Goal: Information Seeking & Learning: Understand process/instructions

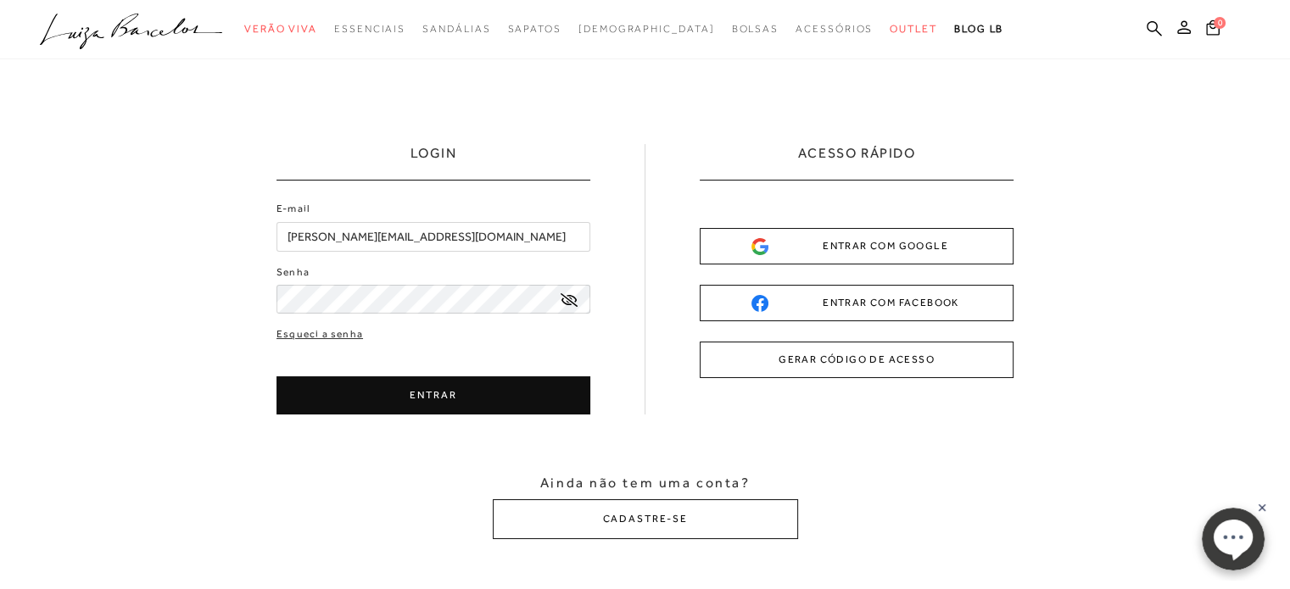
click at [421, 389] on button "ENTRAR" at bounding box center [434, 396] width 314 height 38
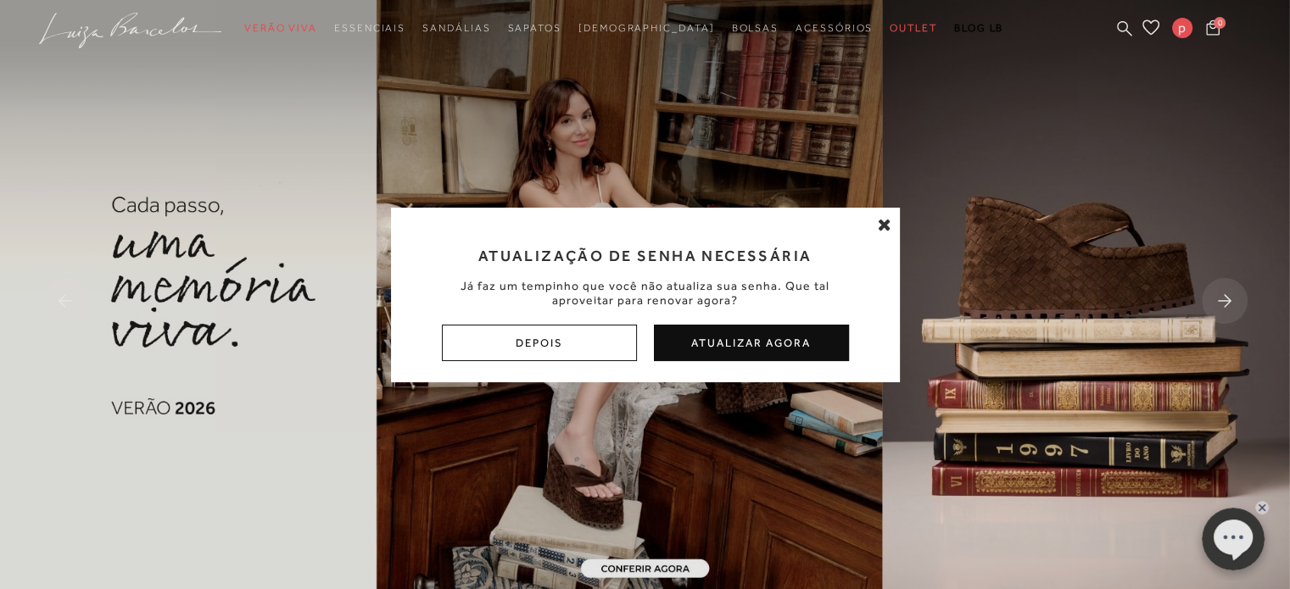
click at [531, 348] on button "Depois" at bounding box center [539, 343] width 195 height 36
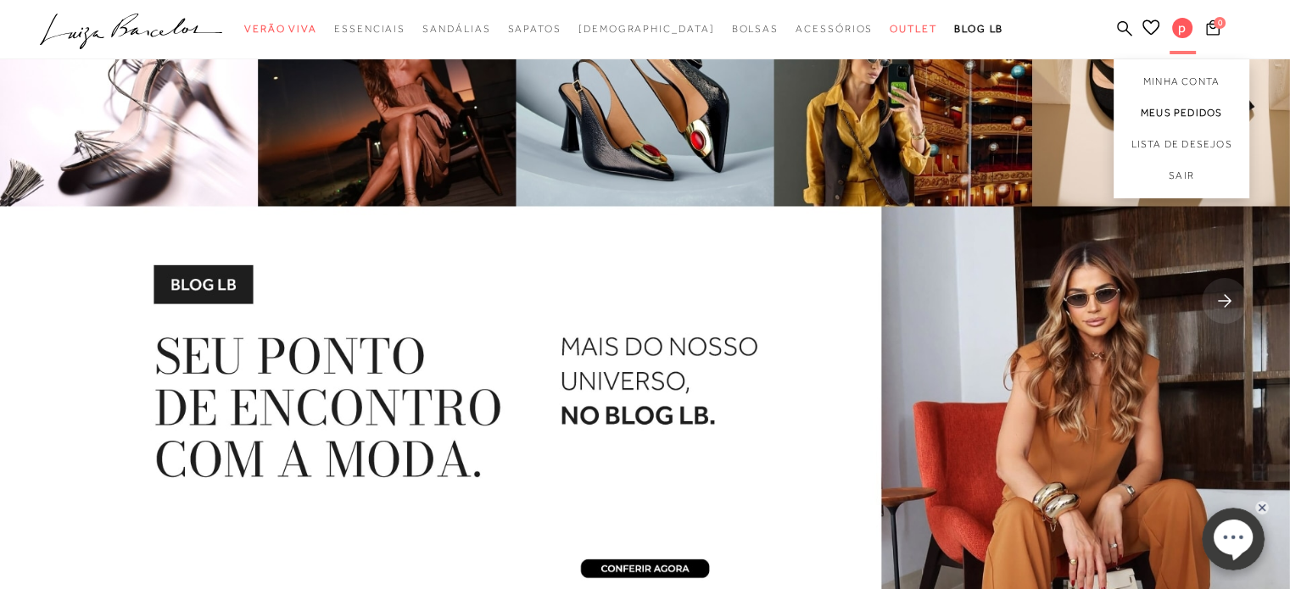
click at [1173, 108] on link "Meus Pedidos" at bounding box center [1182, 113] width 136 height 31
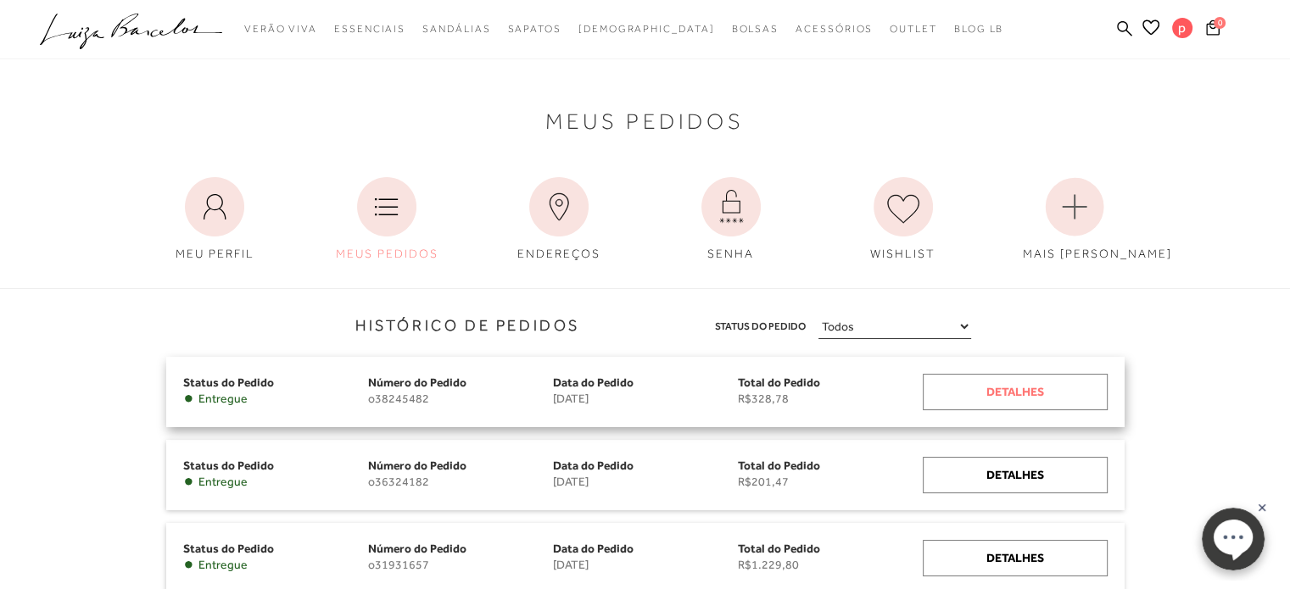
click at [1011, 393] on div "Detalhes" at bounding box center [1015, 392] width 185 height 36
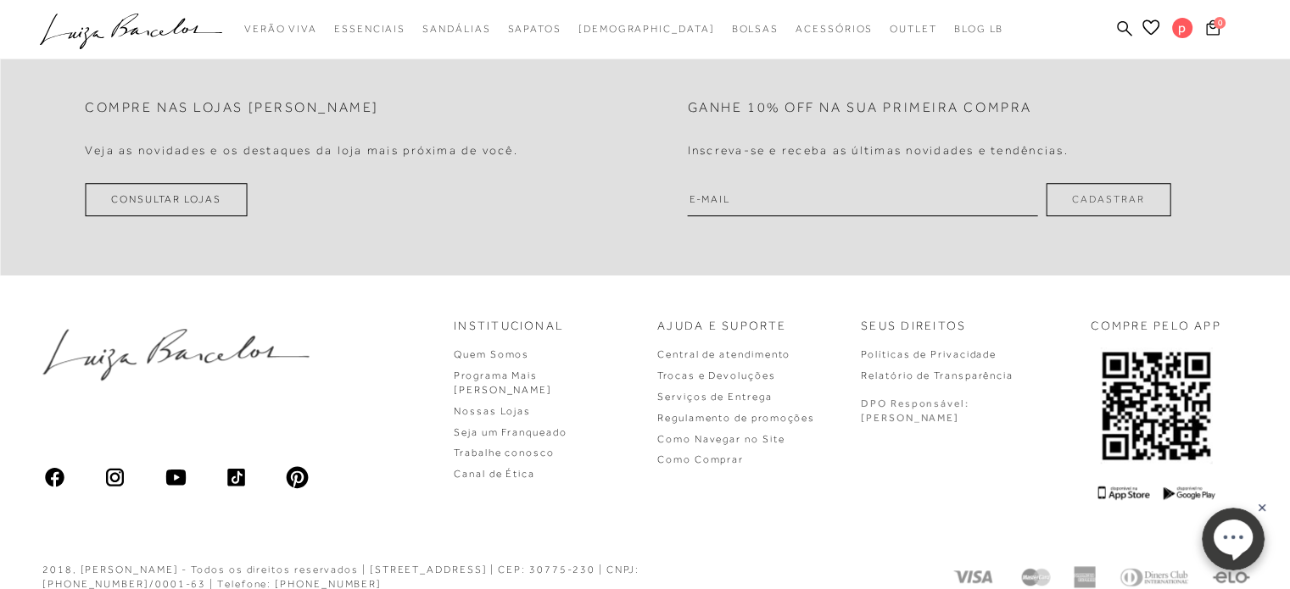
scroll to position [1356, 0]
click at [770, 369] on link "Trocas e Devoluções" at bounding box center [716, 374] width 118 height 12
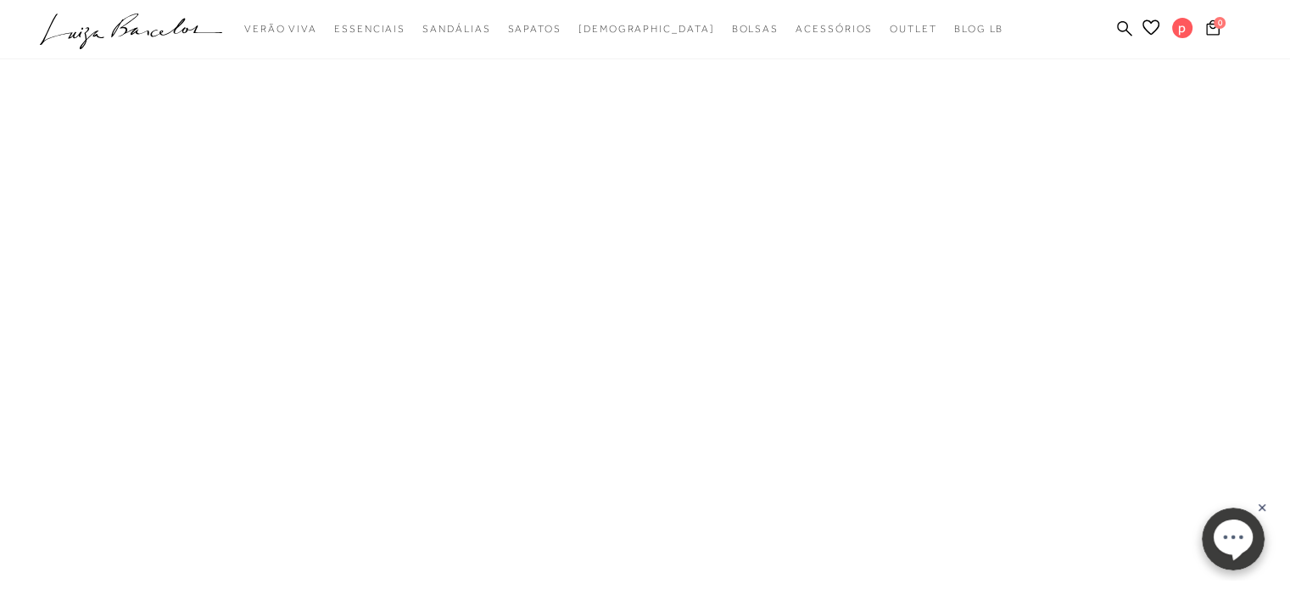
scroll to position [64, 0]
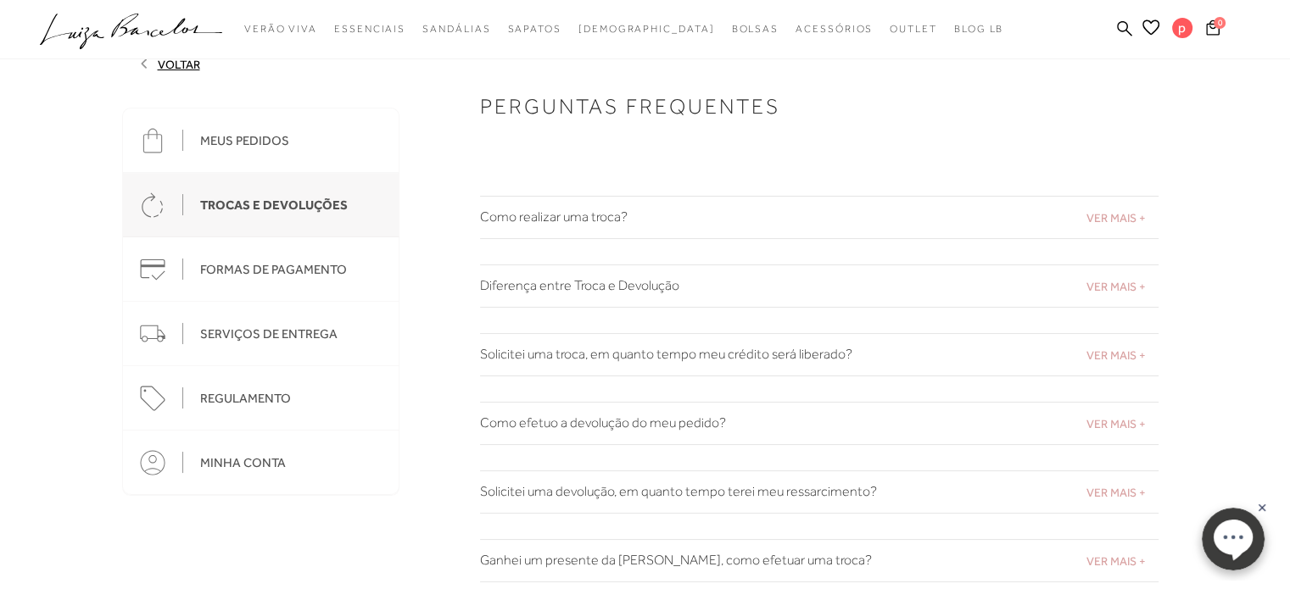
click at [585, 213] on h2 "Como realizar uma troca?" at bounding box center [819, 218] width 679 height 16
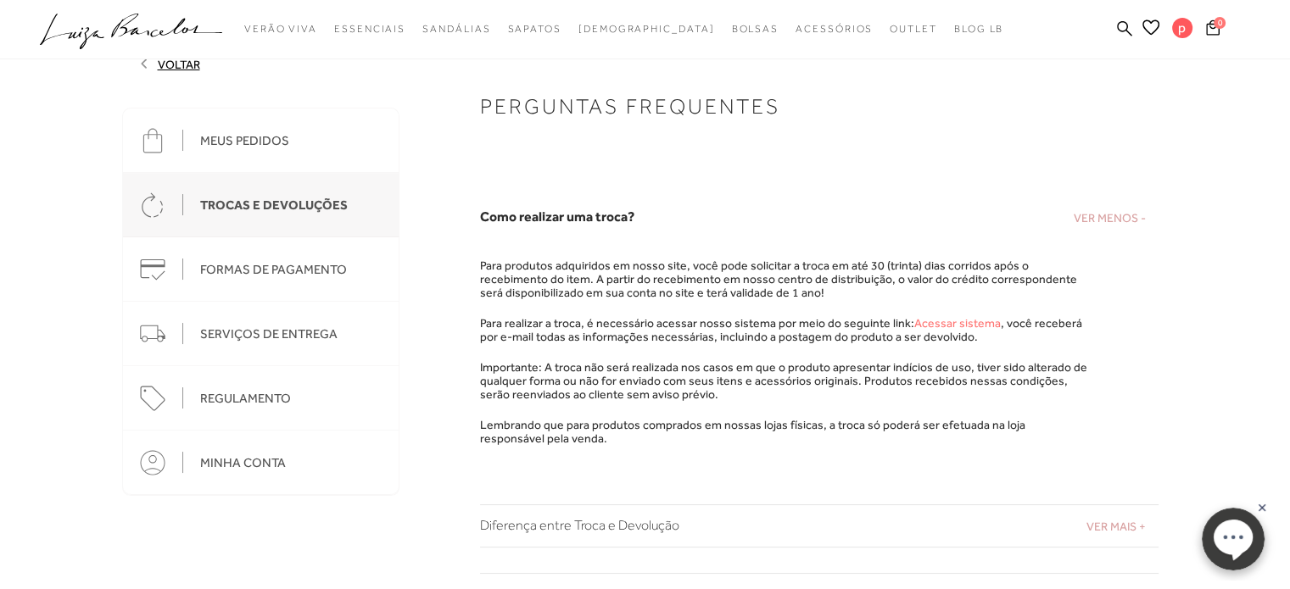
click at [931, 321] on link "Acessar sistema" at bounding box center [957, 323] width 87 height 14
click at [234, 140] on div "MEUS PEDIDOS" at bounding box center [244, 140] width 89 height 15
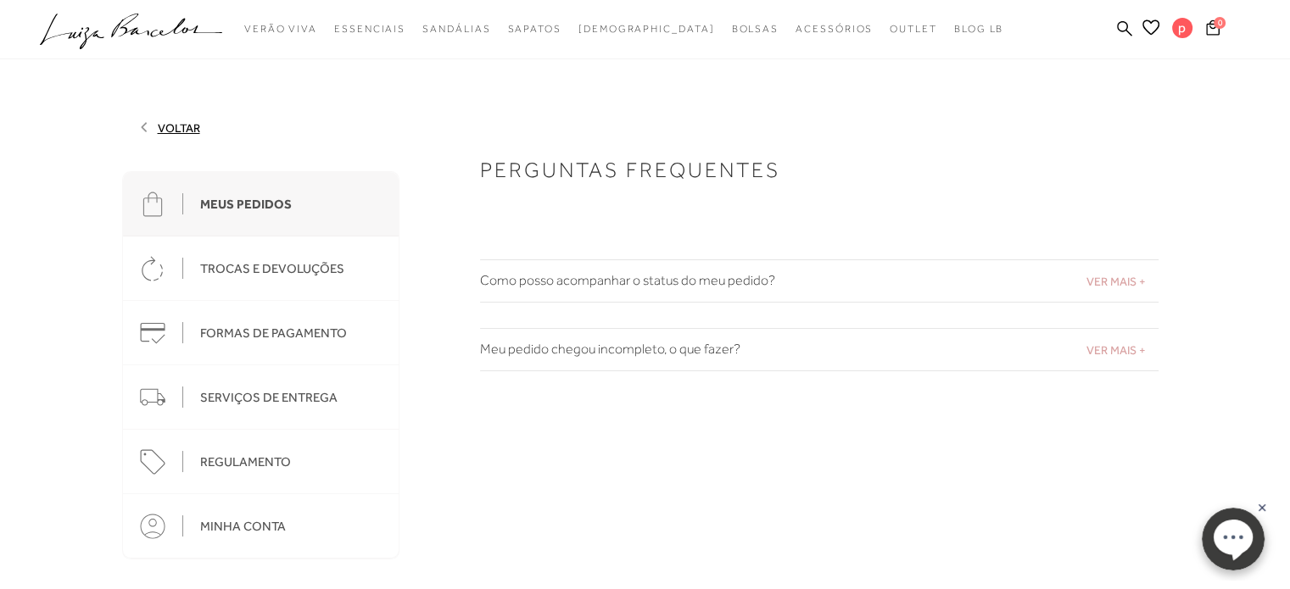
click at [224, 206] on div "MEUS PEDIDOS" at bounding box center [246, 204] width 92 height 15
click at [1164, 109] on link "Meus Pedidos" at bounding box center [1182, 113] width 136 height 31
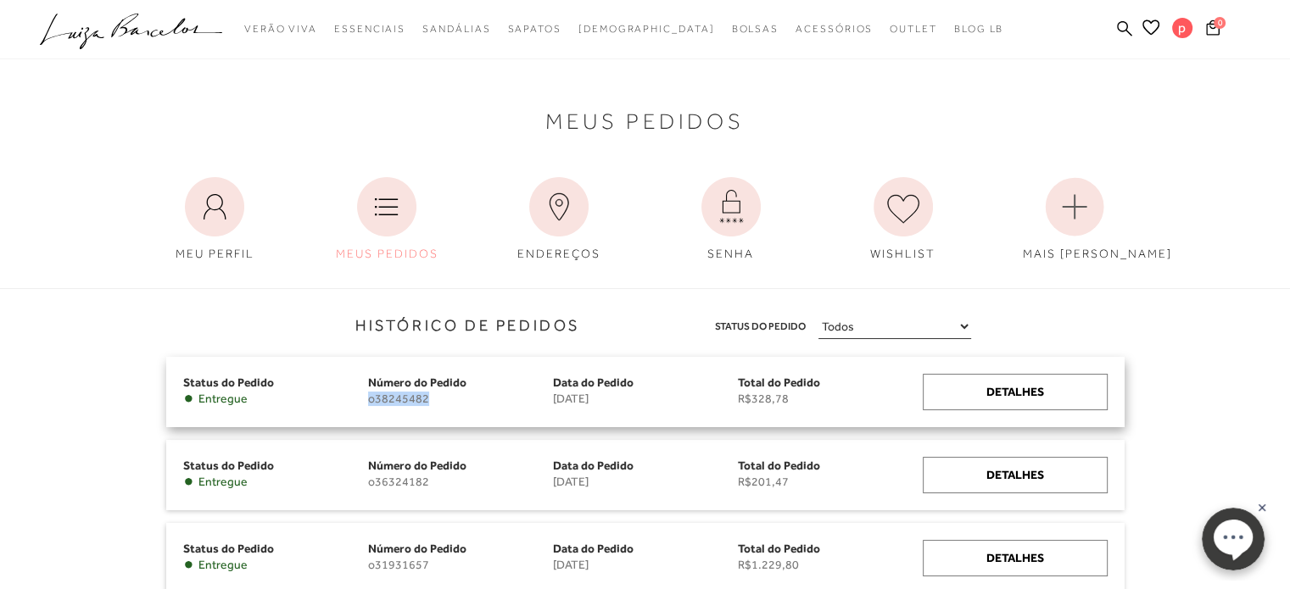
drag, startPoint x: 431, startPoint y: 399, endPoint x: 370, endPoint y: 396, distance: 61.1
click at [370, 396] on span "o38245482" at bounding box center [460, 399] width 185 height 14
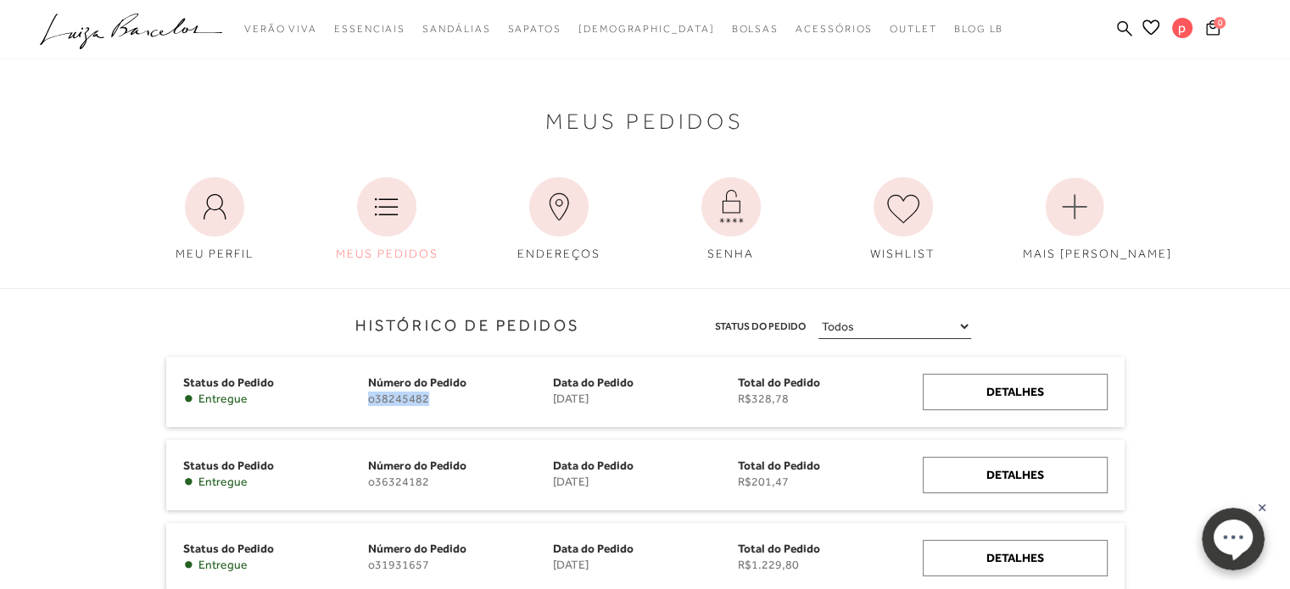
copy span "o38245482"
